Goal: Task Accomplishment & Management: Use online tool/utility

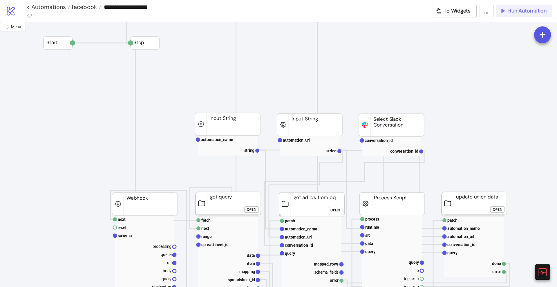
drag, startPoint x: 526, startPoint y: 11, endPoint x: 515, endPoint y: 22, distance: 15.8
click at [526, 11] on span "Run Automation" at bounding box center [527, 11] width 38 height 7
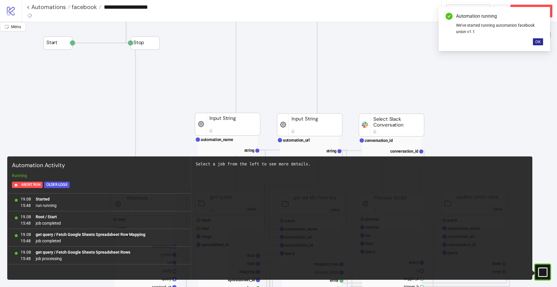
click at [538, 40] on span "OK" at bounding box center [538, 41] width 6 height 5
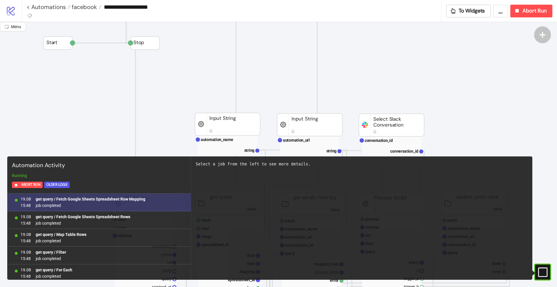
scroll to position [161, 0]
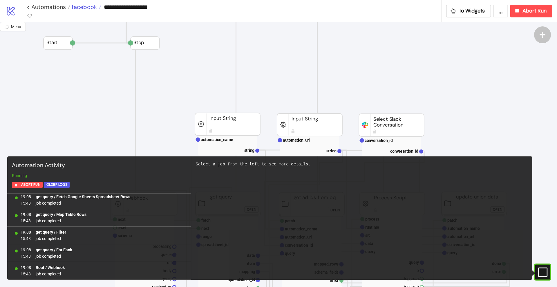
click at [87, 9] on span "facebook" at bounding box center [83, 7] width 27 height 8
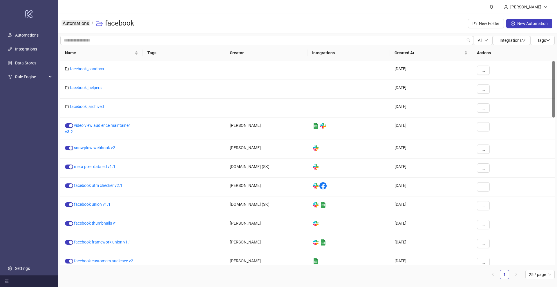
click at [81, 24] on link "Automations" at bounding box center [75, 23] width 29 height 6
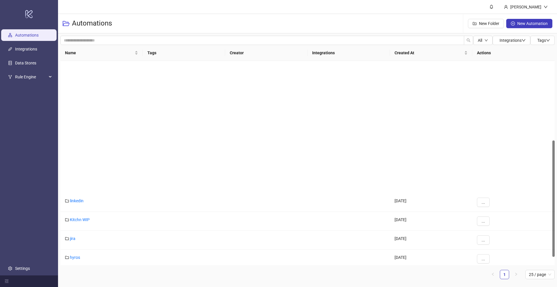
scroll to position [154, 0]
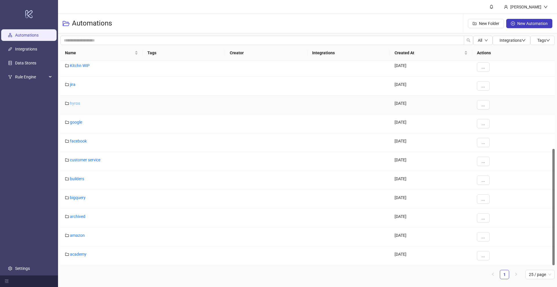
click at [77, 105] on link "hyros" at bounding box center [75, 103] width 10 height 5
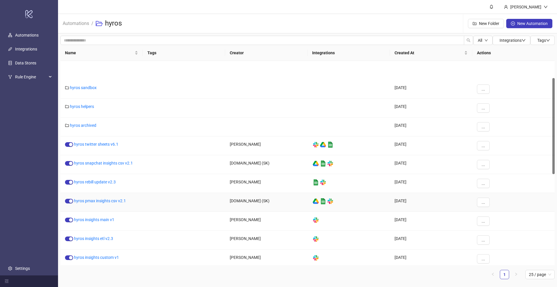
scroll to position [36, 0]
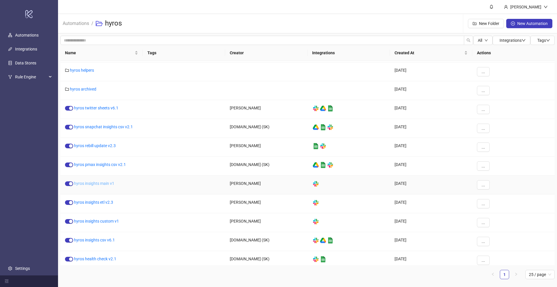
click at [103, 183] on link "hyros insights main v1" at bounding box center [94, 183] width 40 height 5
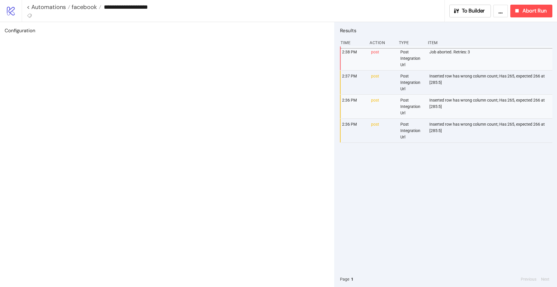
type input "**********"
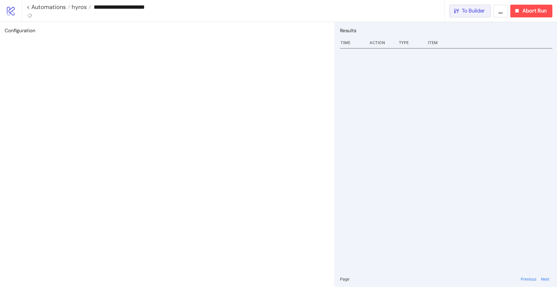
click at [467, 14] on button "To Builder" at bounding box center [470, 11] width 42 height 13
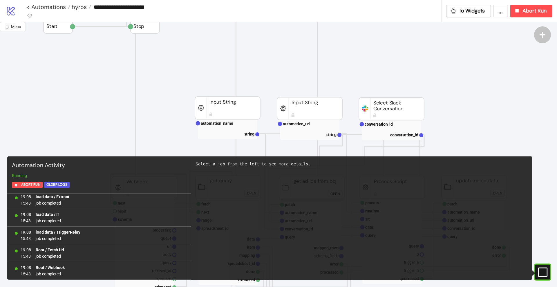
scroll to position [109, 0]
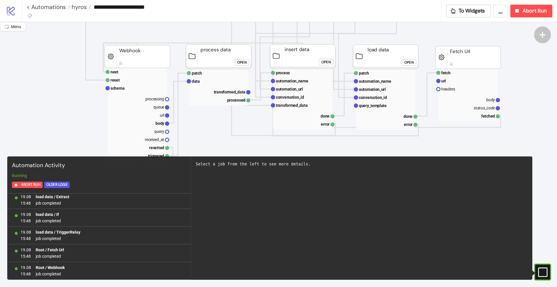
drag, startPoint x: 544, startPoint y: 272, endPoint x: 534, endPoint y: 263, distance: 13.6
click at [544, 271] on icon "#e9k1n36qviq57_to { animation: e9k1n36qviq57_to__to 2000ms linear infinite norm…" at bounding box center [542, 272] width 10 height 10
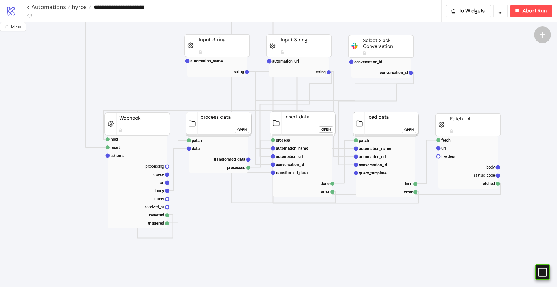
scroll to position [36, 0]
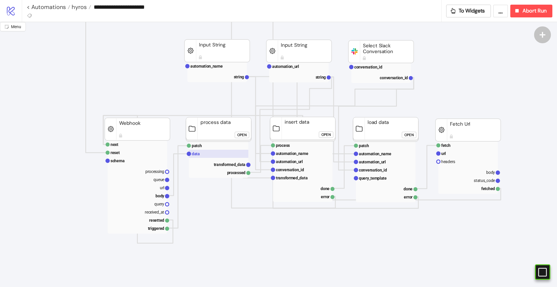
click at [204, 154] on rect at bounding box center [218, 154] width 59 height 8
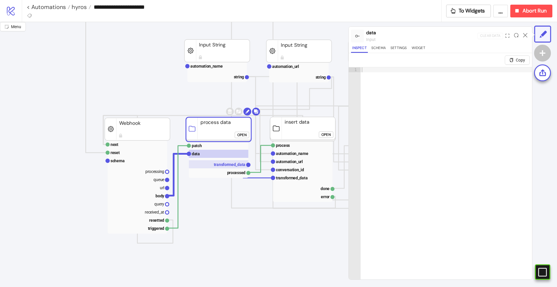
click at [233, 163] on text "transformed_data" at bounding box center [230, 164] width 32 height 5
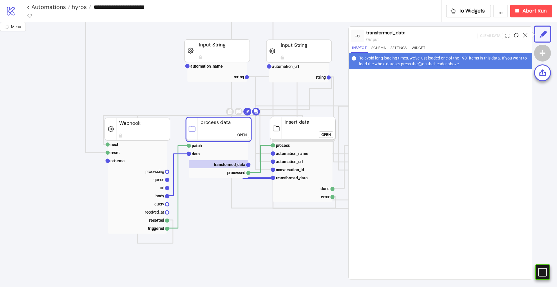
click at [514, 35] on icon at bounding box center [516, 35] width 4 height 4
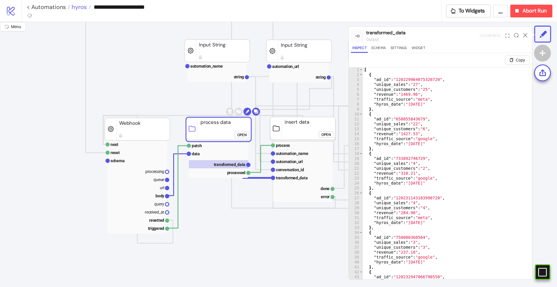
click at [81, 8] on span "hyros" at bounding box center [78, 7] width 17 height 8
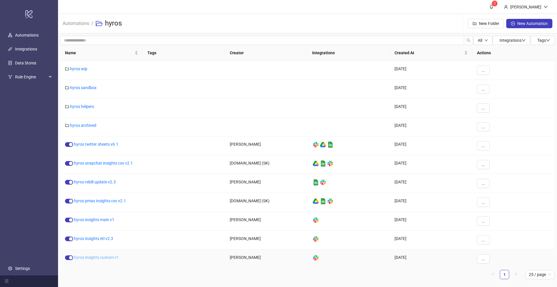
click at [106, 255] on link "hyros insights custom v1" at bounding box center [96, 257] width 45 height 5
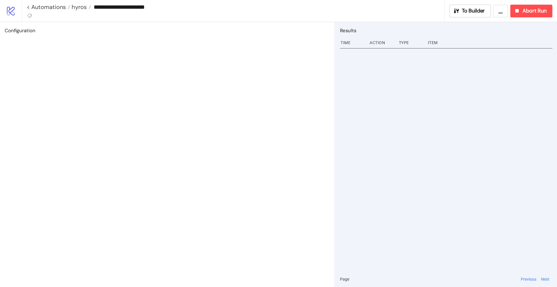
type input "**********"
click at [459, 17] on button "To Builder" at bounding box center [470, 11] width 42 height 13
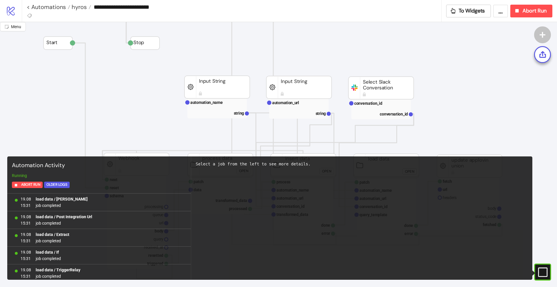
scroll to position [515, 0]
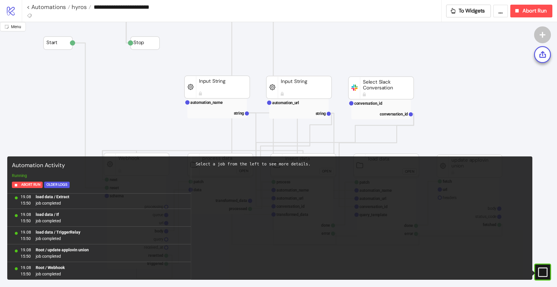
drag, startPoint x: 545, startPoint y: 268, endPoint x: 532, endPoint y: 256, distance: 17.9
click at [539, 268] on rect at bounding box center [534, 272] width 9 height 9
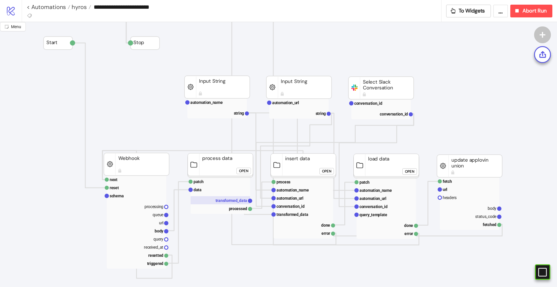
click at [228, 202] on text "transformed_data" at bounding box center [231, 200] width 32 height 5
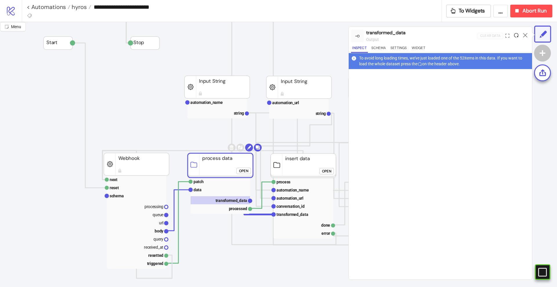
click at [515, 34] on icon at bounding box center [516, 35] width 4 height 4
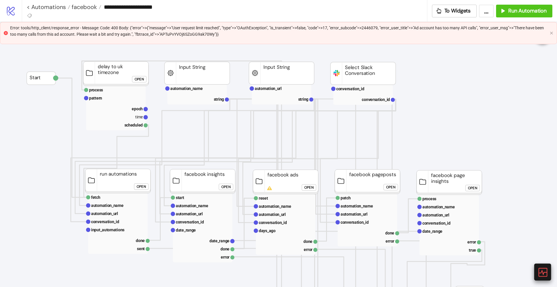
click at [540, 271] on icon at bounding box center [542, 272] width 10 height 10
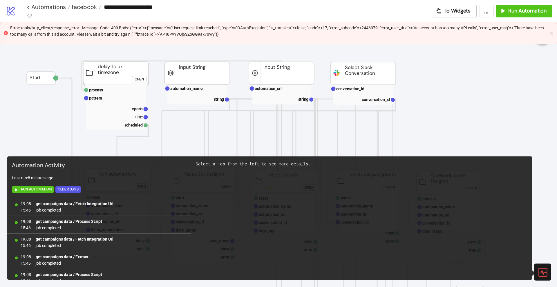
scroll to position [378, 0]
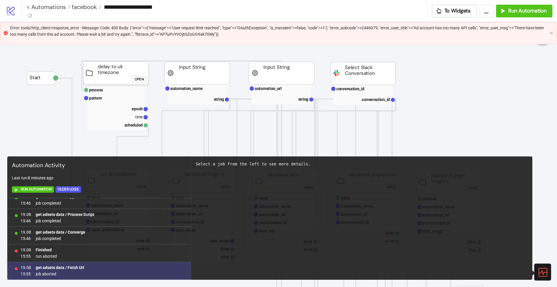
click at [72, 267] on b "get adsets data / Fetch Url" at bounding box center [60, 267] width 48 height 5
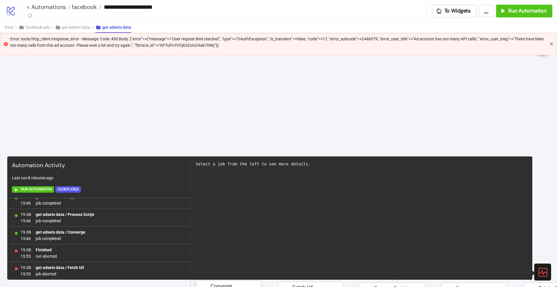
click at [552, 43] on icon "close" at bounding box center [550, 43] width 3 height 3
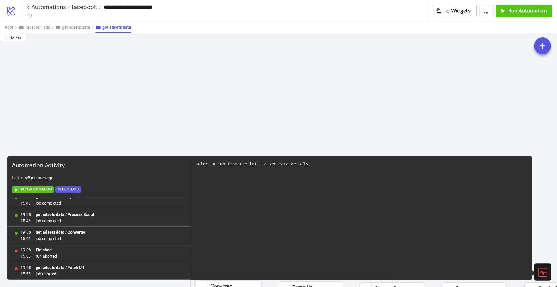
click at [547, 270] on icon at bounding box center [542, 272] width 10 height 10
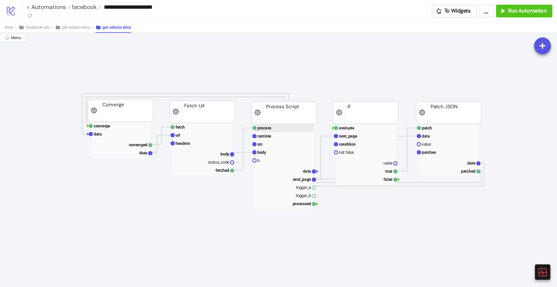
scroll to position [181, 109]
click at [203, 110] on rect at bounding box center [201, 111] width 65 height 23
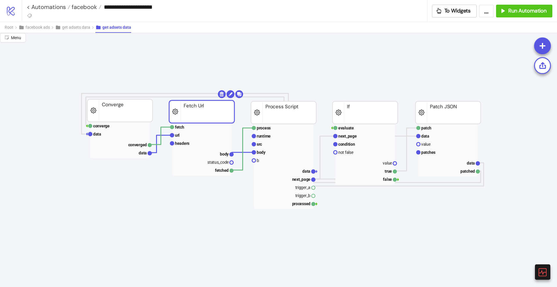
click at [217, 112] on rect at bounding box center [201, 111] width 65 height 23
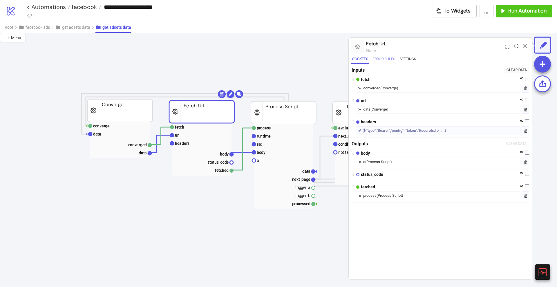
click at [389, 61] on button "Error Rules" at bounding box center [383, 60] width 25 height 8
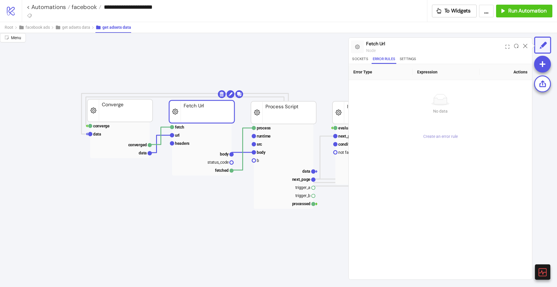
click at [440, 135] on span "Create an error rule" at bounding box center [440, 136] width 34 height 5
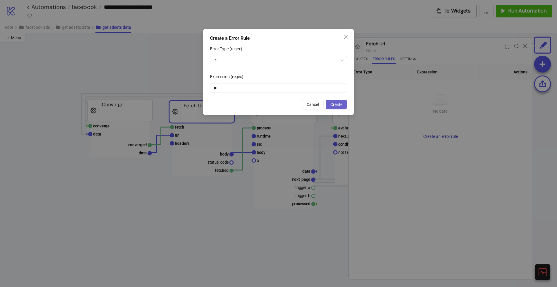
click at [337, 104] on span "Create" at bounding box center [336, 104] width 12 height 5
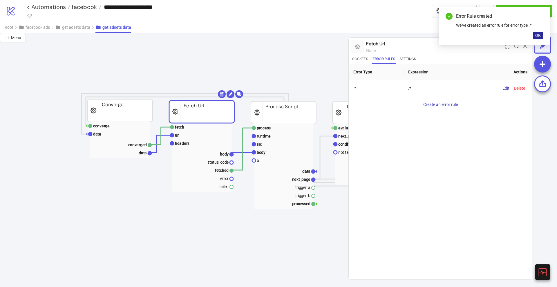
click at [536, 36] on span "OK" at bounding box center [538, 35] width 6 height 5
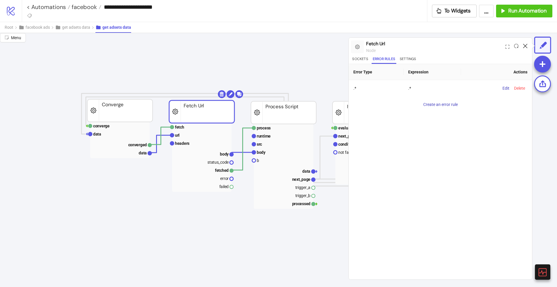
click at [526, 44] on icon at bounding box center [525, 46] width 4 height 4
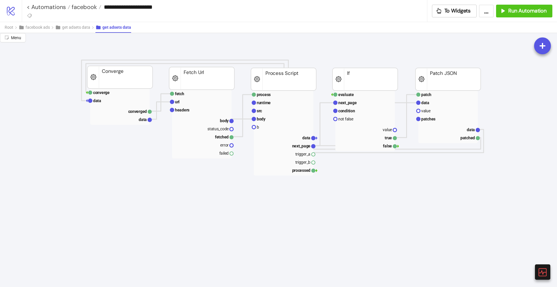
scroll to position [217, 109]
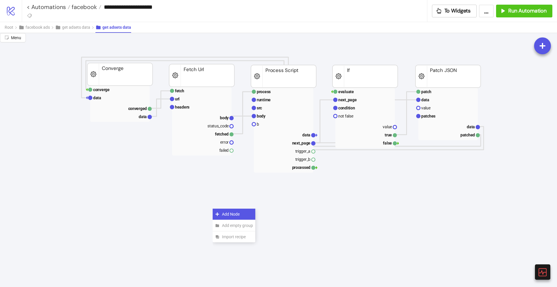
click at [222, 211] on span "Add Node" at bounding box center [237, 214] width 31 height 6
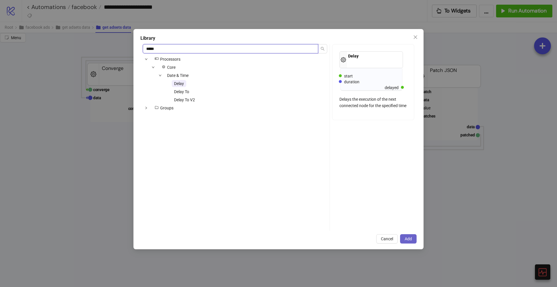
type input "*****"
click at [410, 239] on span "Add" at bounding box center [407, 238] width 7 height 5
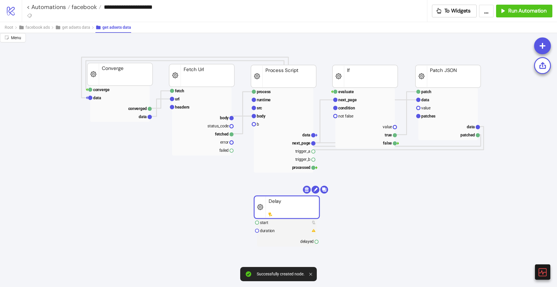
drag, startPoint x: 240, startPoint y: 217, endPoint x: 274, endPoint y: 218, distance: 34.5
click at [269, 228] on text "duration" at bounding box center [267, 230] width 15 height 5
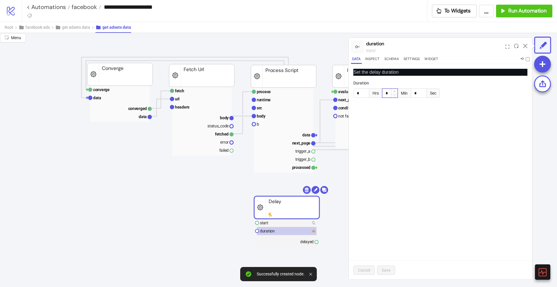
type input "*"
click at [394, 90] on icon "up" at bounding box center [394, 91] width 2 height 2
click at [386, 269] on span "Save" at bounding box center [385, 270] width 9 height 5
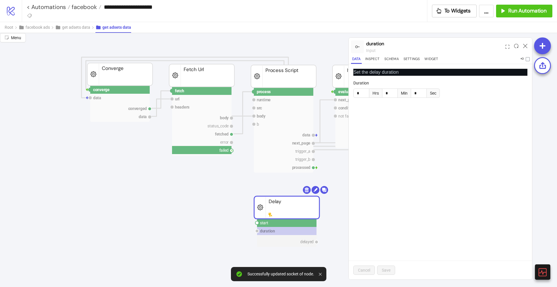
drag, startPoint x: 232, startPoint y: 150, endPoint x: 243, endPoint y: 194, distance: 45.4
click at [256, 222] on circle at bounding box center [256, 222] width 3 height 3
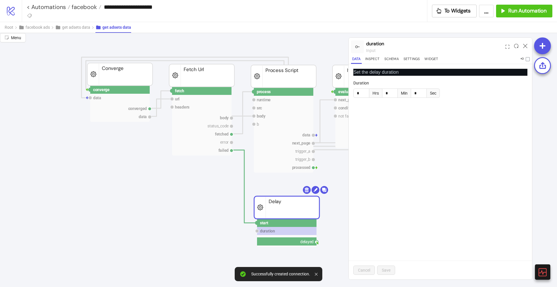
drag, startPoint x: 318, startPoint y: 244, endPoint x: 224, endPoint y: 217, distance: 98.1
click at [171, 90] on circle at bounding box center [171, 90] width 3 height 3
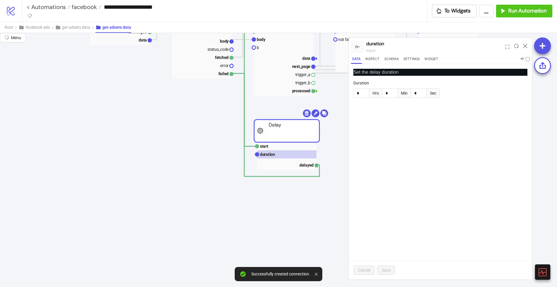
scroll to position [326, 109]
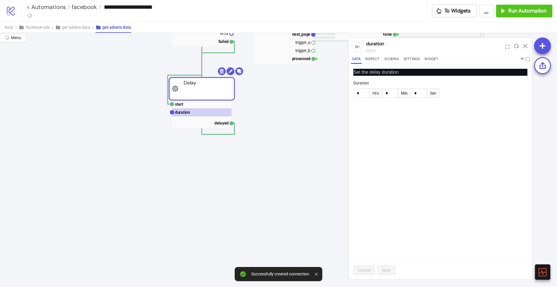
drag, startPoint x: 270, startPoint y: 93, endPoint x: 185, endPoint y: 83, distance: 85.5
click at [185, 83] on rect at bounding box center [201, 88] width 65 height 23
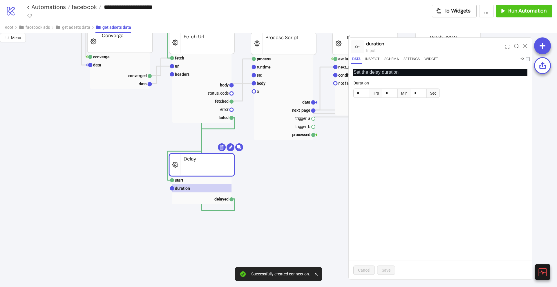
scroll to position [217, 109]
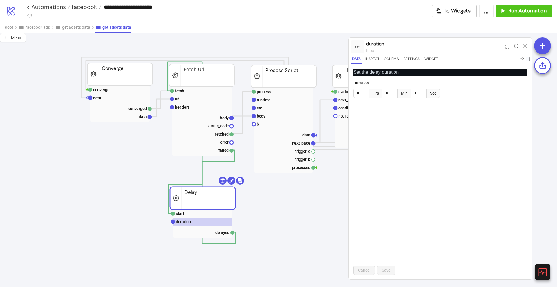
click at [199, 199] on rect at bounding box center [202, 198] width 65 height 23
click at [524, 46] on icon at bounding box center [525, 46] width 4 height 4
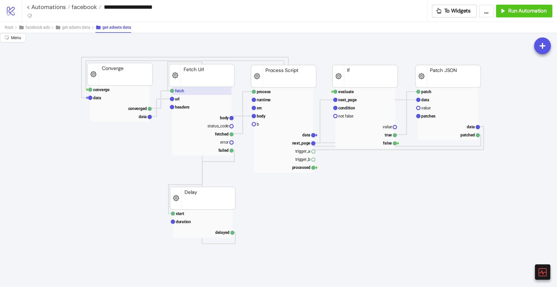
click at [186, 90] on rect at bounding box center [201, 91] width 59 height 8
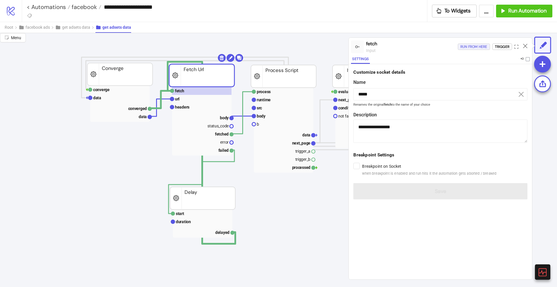
click at [462, 46] on div "Run from here" at bounding box center [473, 46] width 27 height 7
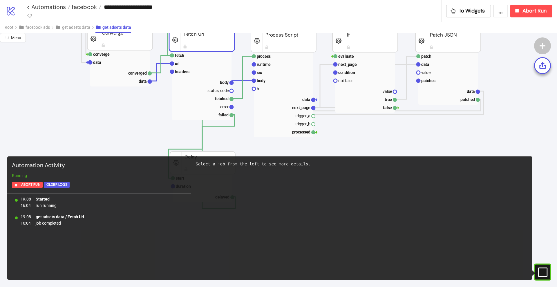
scroll to position [254, 109]
click at [220, 105] on rect at bounding box center [201, 105] width 59 height 8
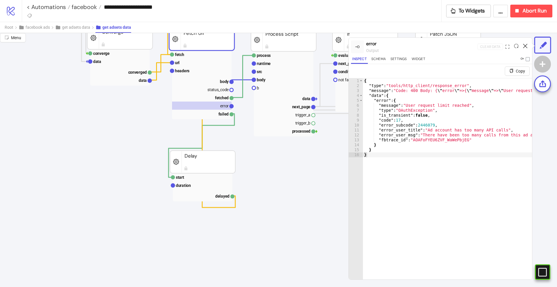
click at [525, 45] on icon at bounding box center [525, 46] width 4 height 4
